Goal: Task Accomplishment & Management: Manage account settings

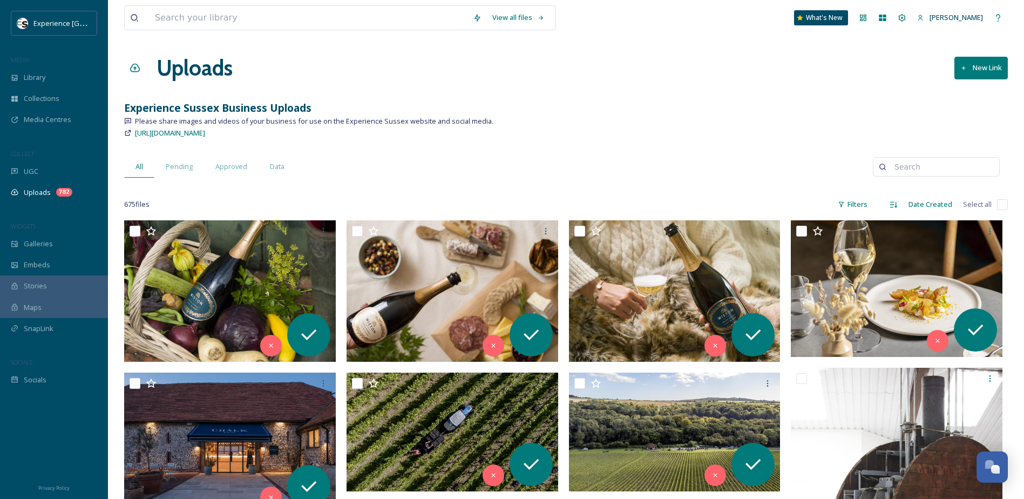
drag, startPoint x: 39, startPoint y: 186, endPoint x: 249, endPoint y: 211, distance: 211.5
click at [39, 186] on div "Uploads 782" at bounding box center [54, 192] width 108 height 21
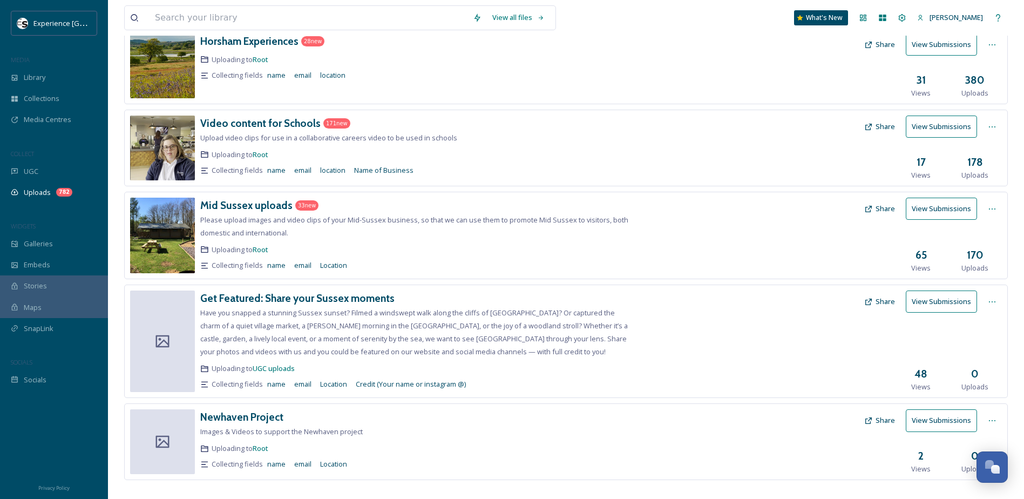
scroll to position [324, 0]
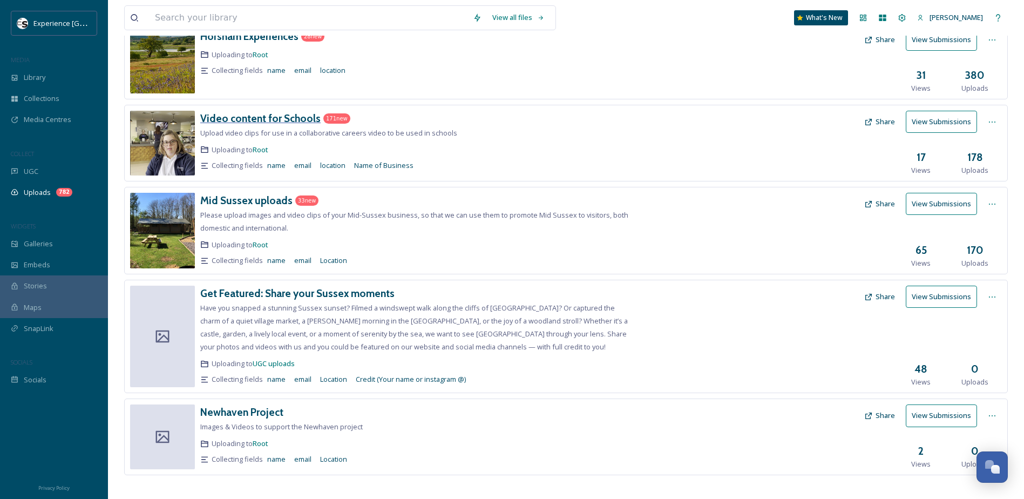
click at [231, 118] on h3 "Video content for Schools" at bounding box center [260, 118] width 120 height 13
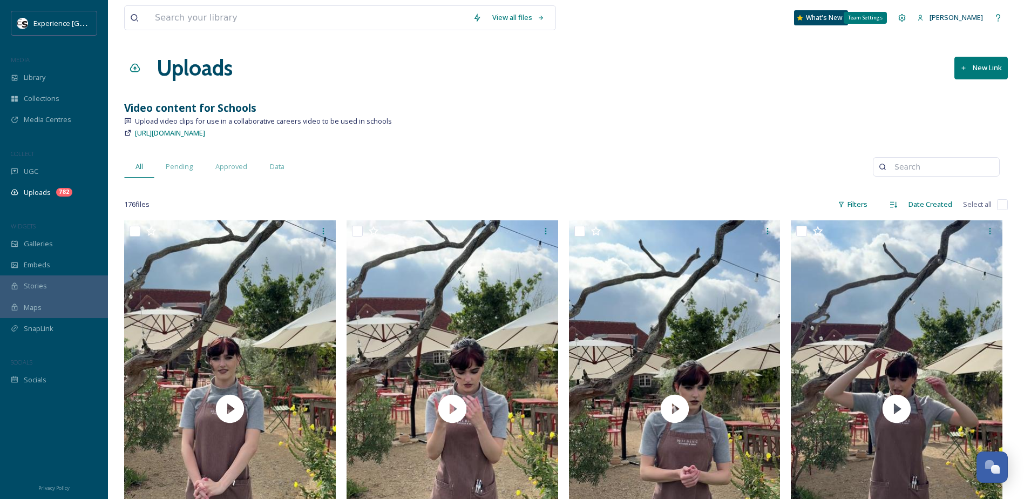
click at [898, 17] on icon at bounding box center [902, 17] width 9 height 9
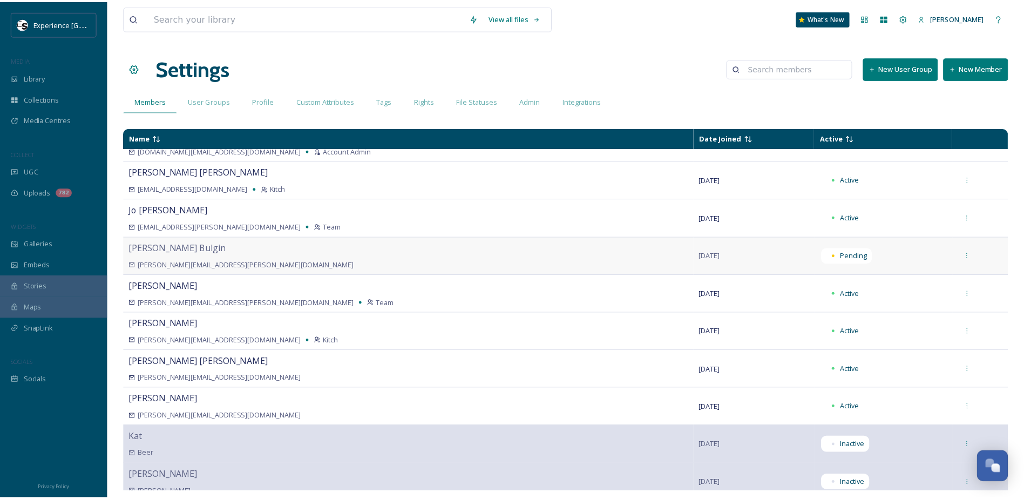
scroll to position [270, 0]
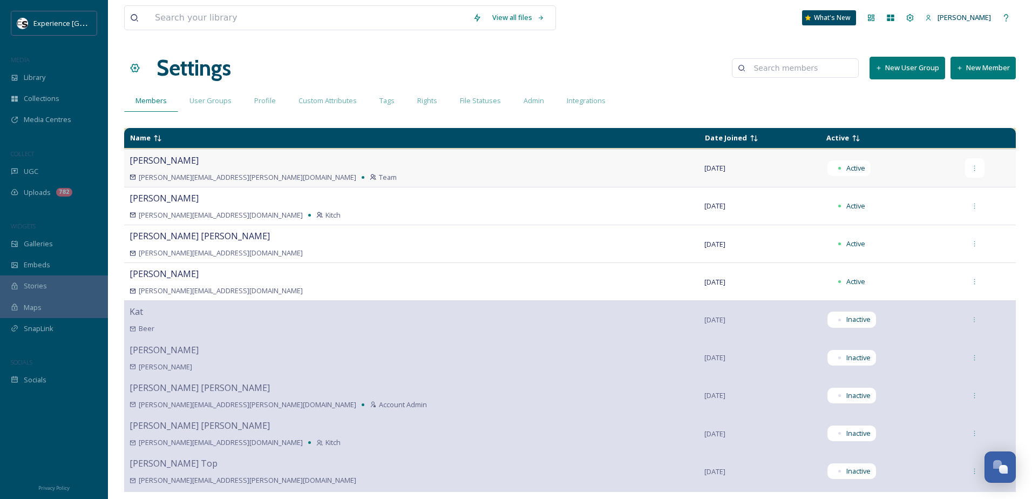
click at [971, 171] on icon at bounding box center [974, 168] width 7 height 7
click at [929, 213] on span "Set as Account Admin" at bounding box center [929, 212] width 68 height 10
click at [44, 192] on span "Uploads" at bounding box center [37, 192] width 27 height 10
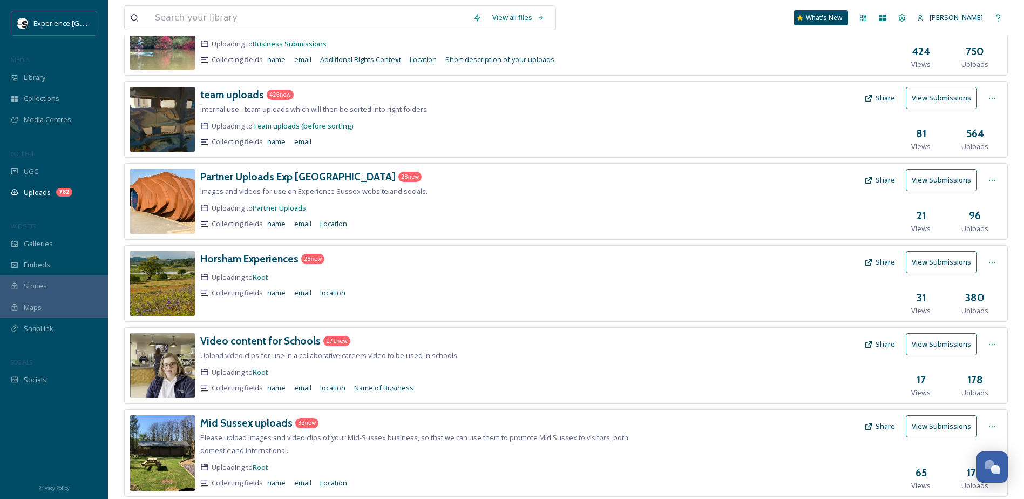
scroll to position [270, 0]
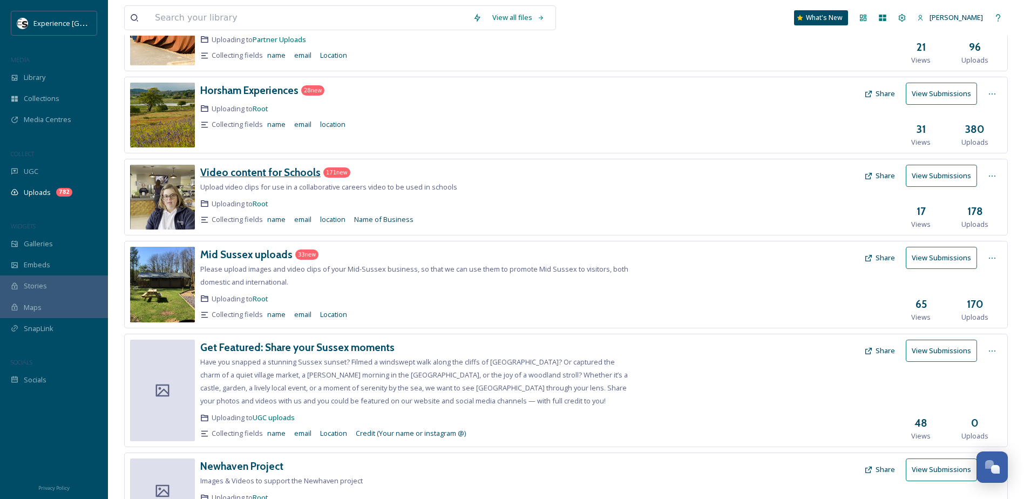
click at [253, 170] on h3 "Video content for Schools" at bounding box center [260, 172] width 120 height 13
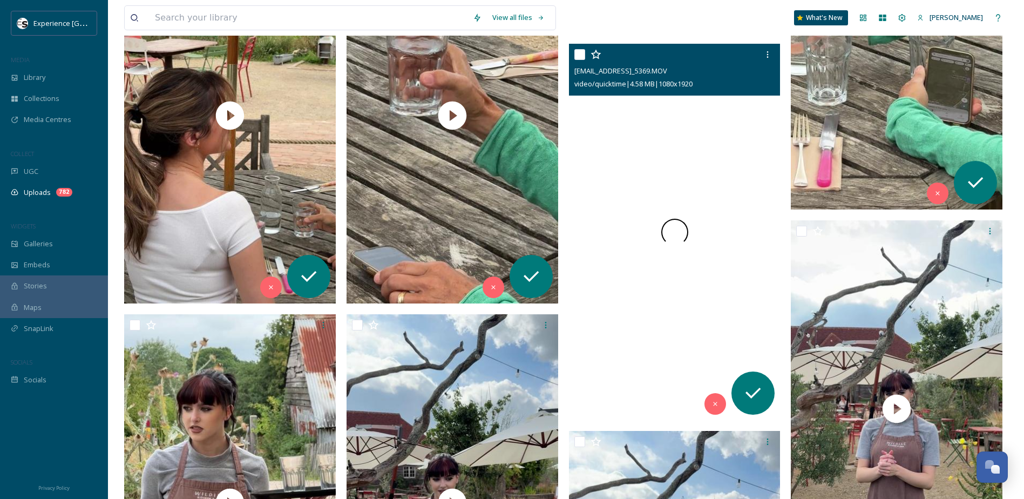
scroll to position [15660, 0]
